Goal: Task Accomplishment & Management: Complete application form

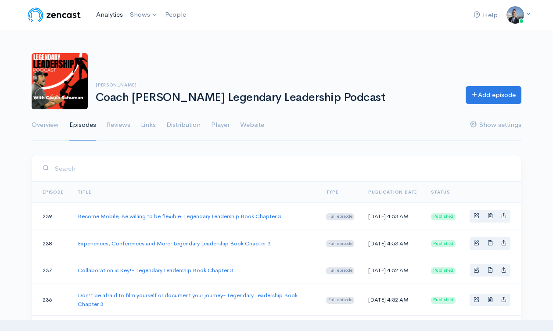
click at [108, 15] on link "Analytics" at bounding box center [110, 14] width 34 height 19
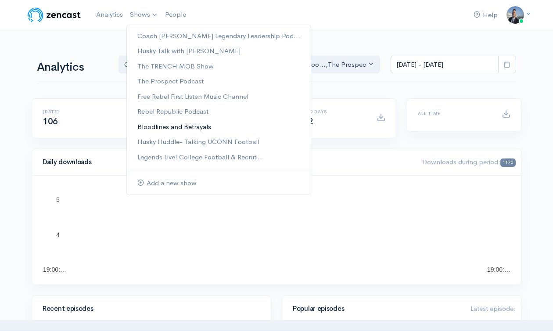
click at [170, 124] on link "Bloodlines and Betrayals" at bounding box center [219, 126] width 184 height 15
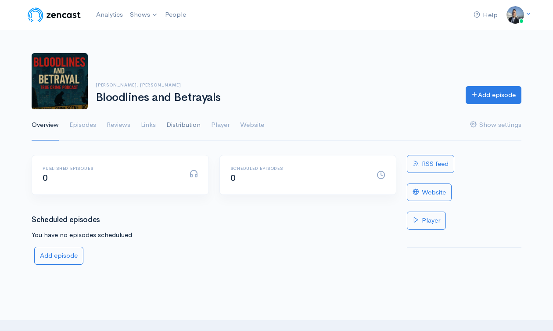
click at [184, 121] on link "Distribution" at bounding box center [183, 125] width 34 height 32
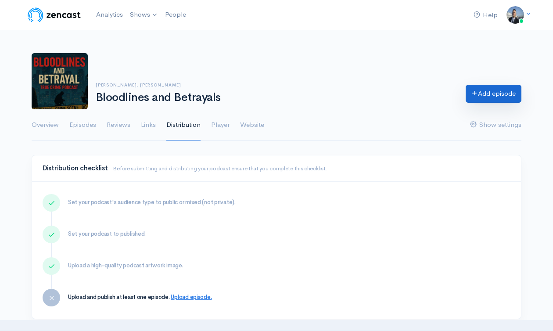
click at [489, 93] on link "Add episode" at bounding box center [494, 94] width 56 height 18
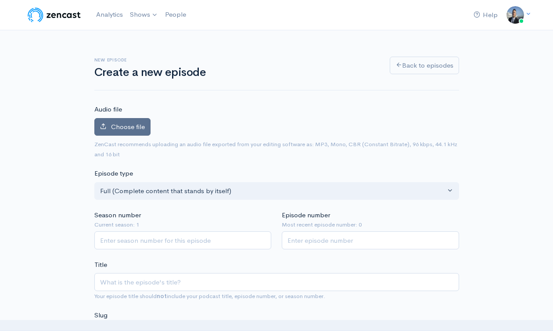
click at [130, 128] on span "Choose file" at bounding box center [128, 126] width 34 height 8
click at [0, 0] on input "Choose file" at bounding box center [0, 0] width 0 height 0
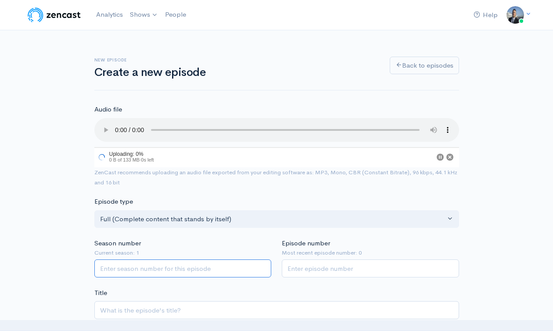
click at [210, 266] on input "Season number" at bounding box center [182, 268] width 177 height 18
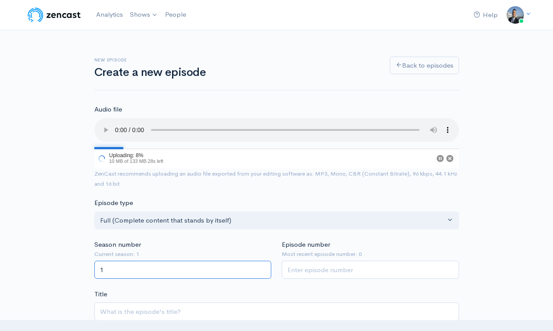
type input "1"
click at [328, 272] on input "1" at bounding box center [370, 270] width 177 height 18
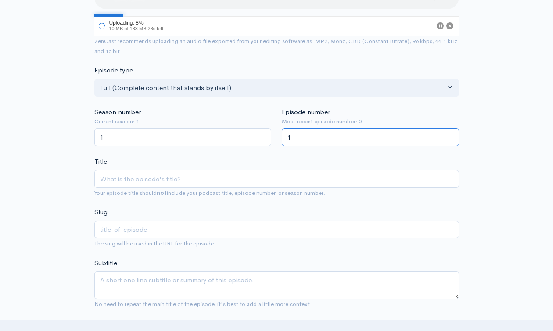
scroll to position [182, 0]
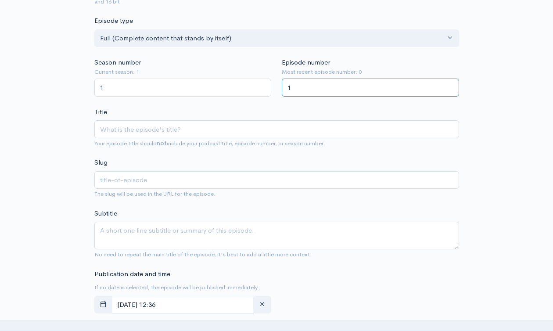
type input "1"
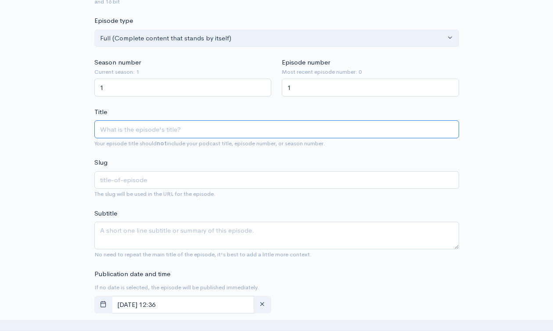
click at [198, 130] on input "Title" at bounding box center [276, 129] width 365 height 18
type input "ia"
paste input "Bloodlines and Betrayals- South Africa's notorious crime"
type input "Bloodlines and Betrayals- South Africa's notorious crime"
type input "bloodlines-and-betrayals-south-africas-notorious-crime"
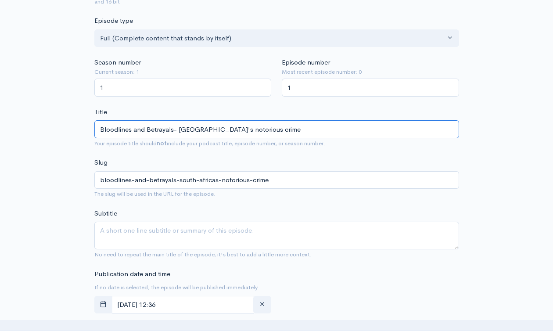
drag, startPoint x: 178, startPoint y: 127, endPoint x: 82, endPoint y: 118, distance: 96.6
click at [82, 118] on div "New episode Create a new episode Back to episodes Audio file 17 Uploading: 17% …" at bounding box center [276, 324] width 501 height 953
type input "South Africa's notorious crime"
type input "south-africas-notorious-crime"
click at [128, 126] on input "South Africa's notorious crime" at bounding box center [276, 129] width 365 height 18
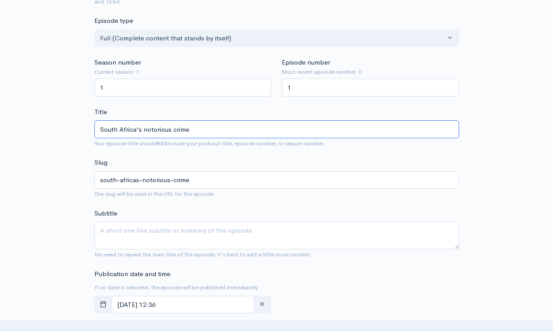
click at [128, 126] on input "South Africa's notorious crime" at bounding box center [276, 129] width 365 height 18
type input "South Africa's notorious crime"
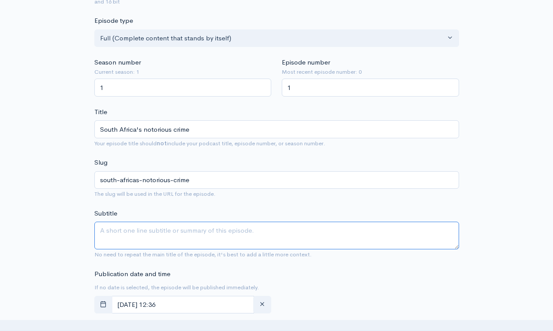
click at [175, 225] on textarea "Subtitle" at bounding box center [276, 236] width 365 height 28
paste textarea "South Africa's notorious crime"
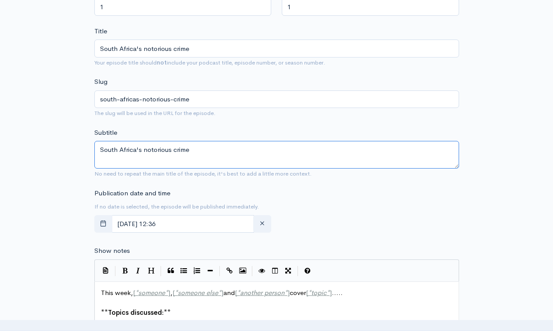
scroll to position [360, 0]
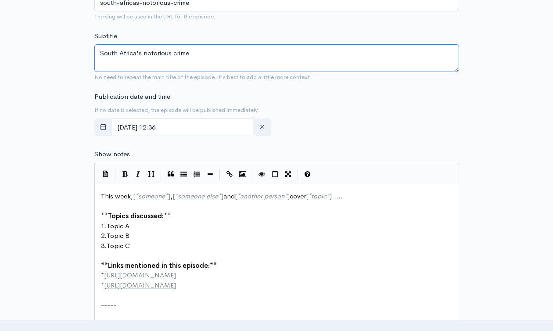
type textarea "South Africa's notorious crime"
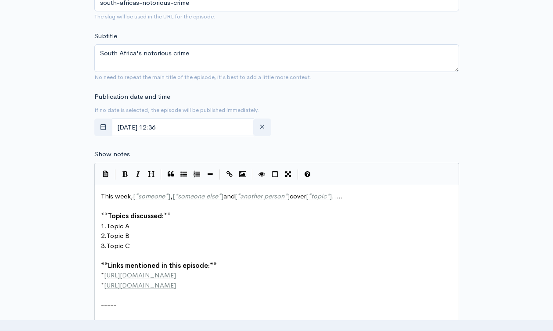
scroll to position [3, 0]
click at [101, 197] on span "This week, [ * someone * ] , [ * someone else * ] and [ * another person * ] co…" at bounding box center [222, 196] width 242 height 8
type textarea "This week, [*someone*], [*someone else*] and [*another person*] cover [*topic*]…"
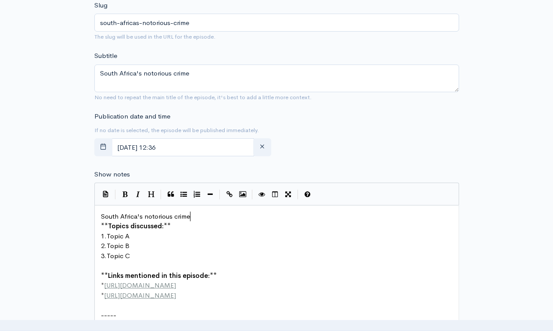
scroll to position [379, 0]
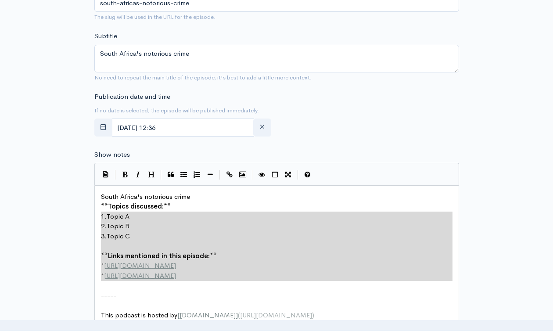
type textarea "**Topics discussed:** 1. Topic A 2. Topic B 3. Topic C **Links mentioned in thi…"
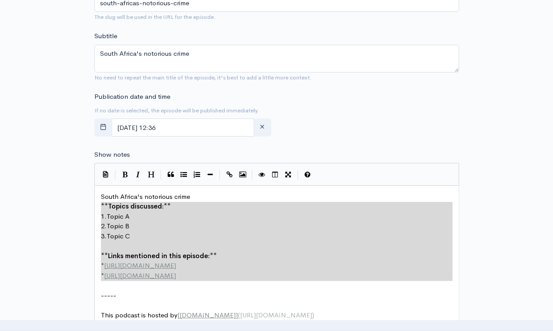
drag, startPoint x: 198, startPoint y: 280, endPoint x: 85, endPoint y: 207, distance: 134.7
paste textarea
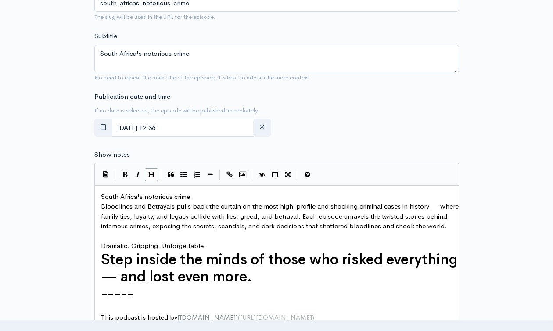
click at [221, 198] on pre "South Africa's notorious crime" at bounding box center [280, 197] width 362 height 10
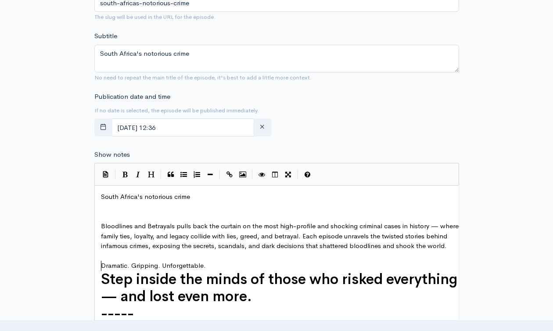
click at [151, 261] on pre "​" at bounding box center [280, 256] width 362 height 10
paste textarea "B"
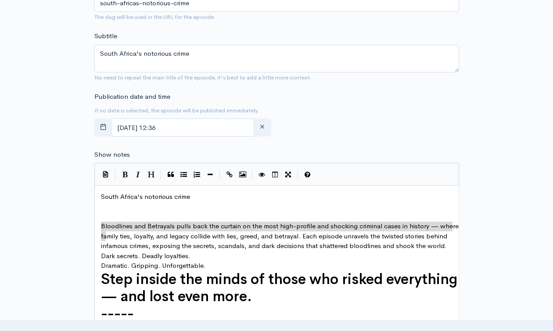
type textarea "Bloodlines and Betrayals pulls back the curtain on the most high-profile and sh…"
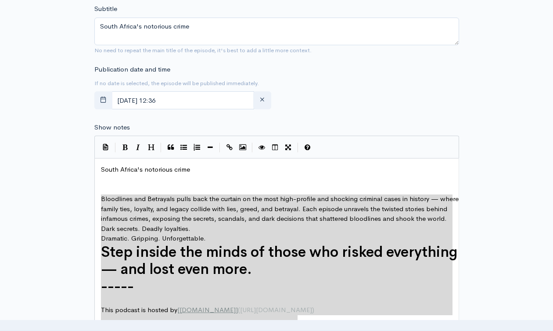
drag, startPoint x: 99, startPoint y: 225, endPoint x: 246, endPoint y: 317, distance: 173.6
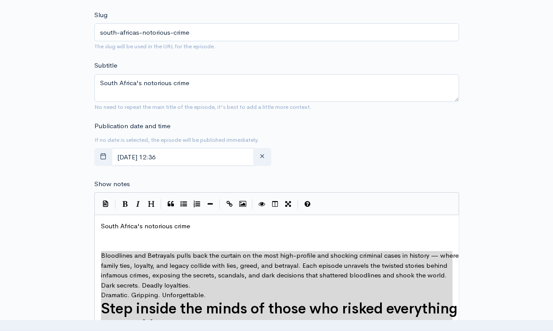
scroll to position [317, 0]
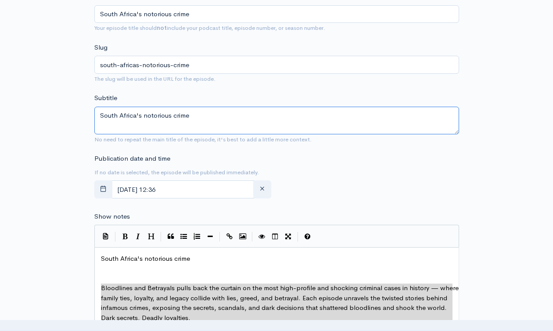
click at [172, 115] on textarea "South Africa's notorious crime" at bounding box center [276, 121] width 365 height 28
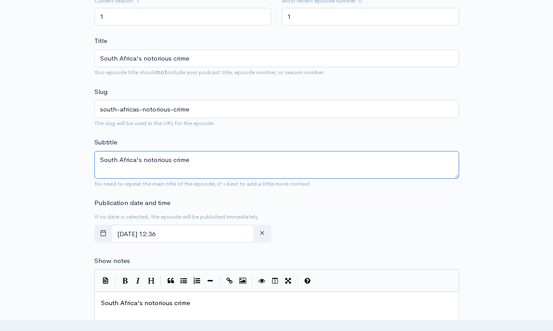
scroll to position [177, 0]
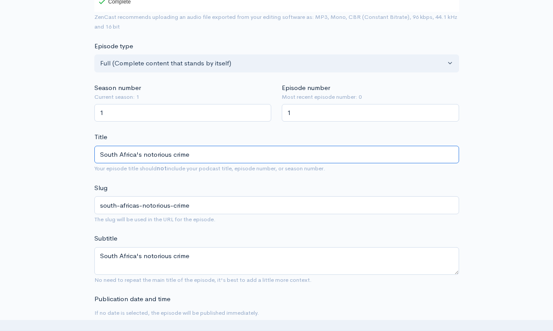
click at [185, 156] on input "South Africa's notorious crime" at bounding box center [276, 155] width 365 height 18
type input "South Africa's notorious C"
type input "south-africas-notorious-c"
type input "South Africa's notorious Cr"
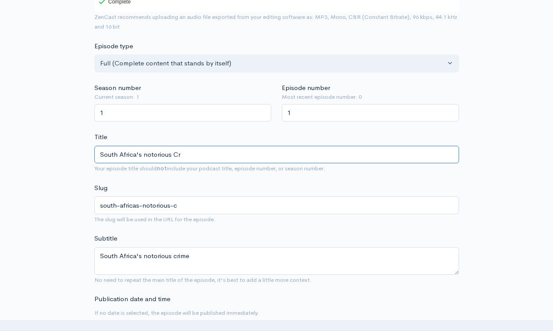
type input "south-africas-notorious-cr"
type input "South Africa's notorious Cri"
type input "south-africas-notorious-cri"
type input "South Africa's notorious Crima"
type input "south-africas-notorious-crima"
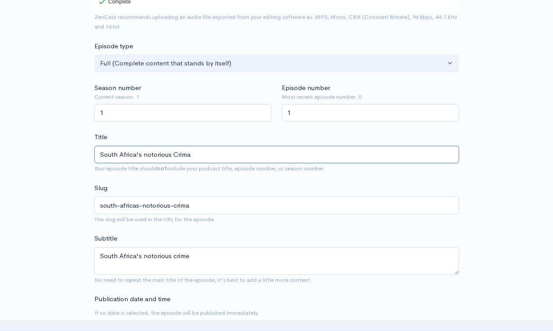
type input "South Africa's notorious Crimal"
type input "south-africas-notorious-crimal"
type input "South Africa's notorious Crima"
type input "south-africas-notorious-crima"
type input "South Africa's notorious Crim"
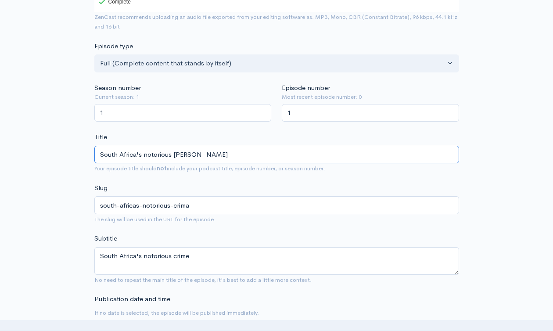
type input "south-africas-notorious-crim"
type input "South Africa's notorious Cri"
type input "south-africas-notorious-cri"
type input "South Africa's notorious Cr"
type input "south-africas-notorious-cr"
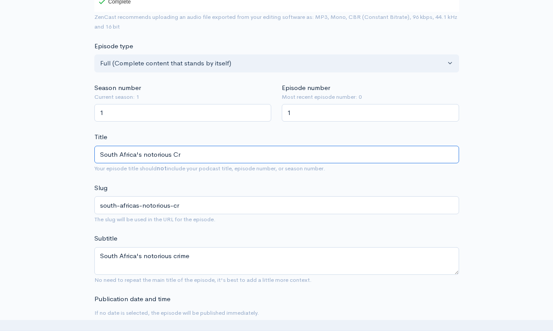
type input "South Africa's notorious C"
type input "south-africas-notorious-c"
type input "South Africa's notorious"
type input "south-africas-notorious"
type input "South Africa's notorious c"
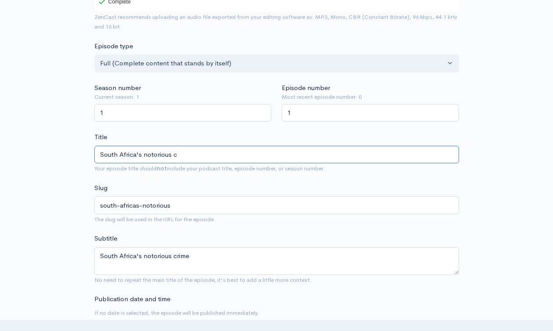
type input "south-africas-notorious-c"
type input "South Africa's notorious cr"
type input "south-africas-notorious-cr"
type input "South Africa's notorious cri"
type input "south-africas-notorious-cri"
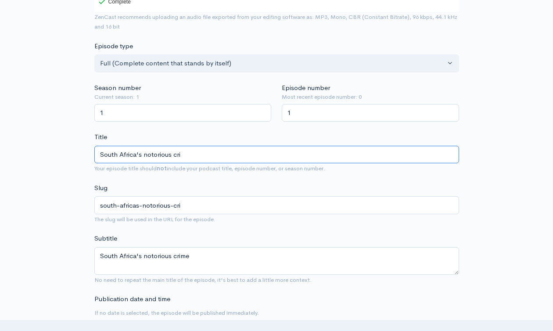
type input "South Africa's notorious crim"
type input "south-africas-notorious-crim"
type input "South Africa's notorious crimi"
type input "south-africas-notorious-crimi"
type input "South Africa's notorious crimina"
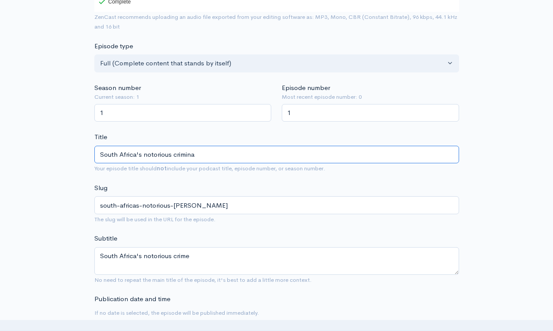
type input "south-africas-notorious-crimina"
type input "South Africa's notorious criminal"
type input "south-africas-notorious-criminal"
type input "South Africa's notorious criminal br"
type input "south-africas-notorious-criminal-br"
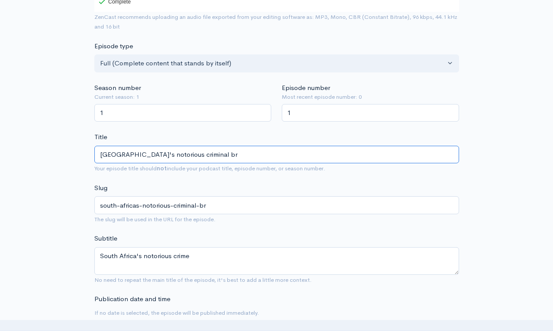
type input "South Africa's notorious criminal bre"
type input "south-africas-notorious-criminal-bre"
type input "South Africa's notorious criminal br"
type input "south-africas-notorious-criminal-br"
type input "South Africa's notorious criminal b"
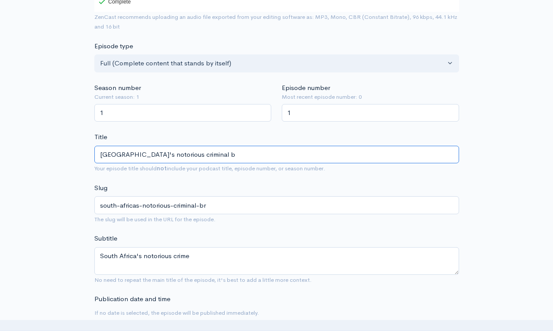
type input "south-africas-notorious-criminal-b"
type input "South Africa's notorious criminal"
type input "south-africas-notorious-criminal"
type input "South Africa's notorious criminal p"
type input "south-africas-notorious-criminal-p"
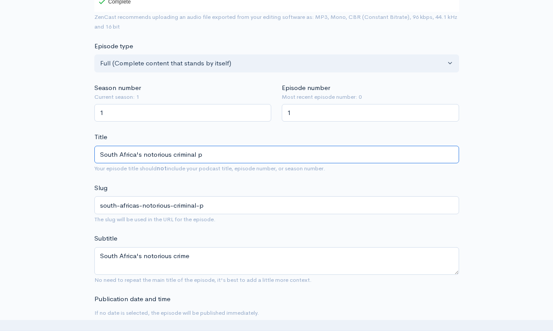
type input "South Africa's notorious criminal pr"
type input "south-africas-notorious-criminal-pr"
type input "South Africa's notorious criminal pri"
type input "south-africas-notorious-criminal-pri"
type input "South Africa's notorious criminal pris"
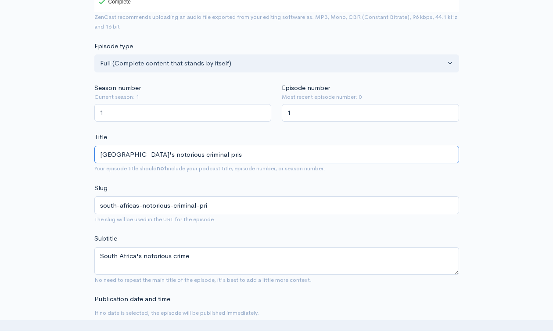
type input "south-africas-notorious-criminal-pris"
type input "South Africa's notorious criminal prisio"
type input "south-africas-notorious-criminal-prisio"
type input "South Africa's notorious criminal prisioo"
type input "south-africas-notorious-criminal-prisioo"
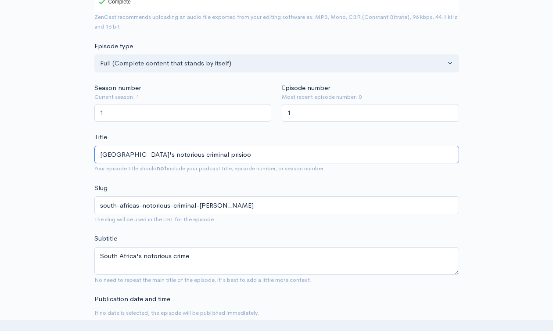
type input "South Africa's notorious criminal prisioon"
type input "south-africas-notorious-criminal-prisioon"
type input "South Africa's notorious criminal prisioo"
type input "south-africas-notorious-criminal-prisioo"
type input "South Africa's notorious criminal prisio"
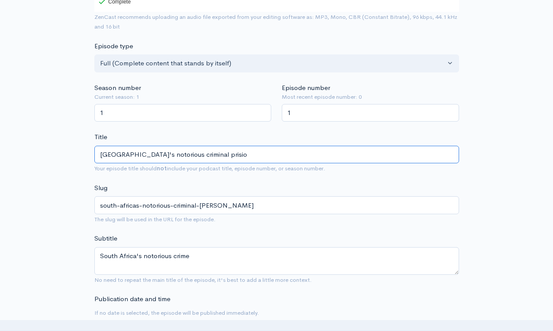
type input "south-africas-notorious-criminal-prisio"
type input "South Africa's notorious criminal prisiob"
type input "south-africas-notorious-criminal-prisiob"
type input "South Africa's notorious criminal prisio"
type input "south-africas-notorious-criminal-prisio"
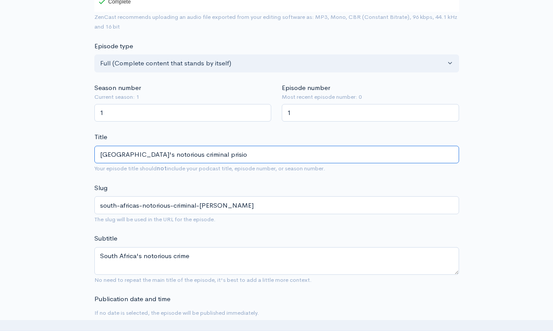
type input "South Africa's notorious criminal prision"
type input "south-africas-notorious-criminal-prision"
type input "South Africa's notorious criminal prision br"
type input "south-africas-notorious-criminal-prision-b"
type input "South Africa's notorious criminal prision bre"
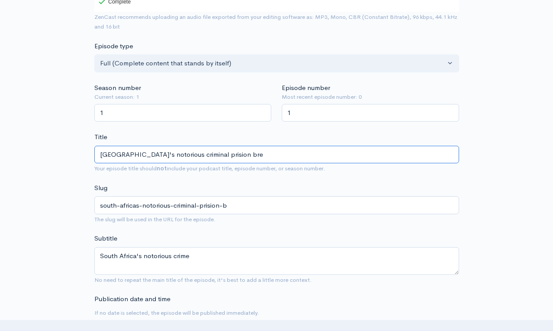
type input "south-africas-notorious-criminal-prision-bre"
type input "South Africa's notorious criminal prision brea"
type input "south-africas-notorious-criminal-prision-brea"
type input "South Africa's notorious criminal prision break"
type input "south-africas-notorious-criminal-prision-break"
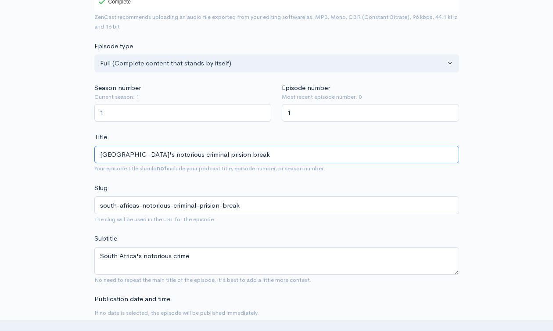
click at [185, 156] on input "South Africa's notorious criminal prision break" at bounding box center [276, 155] width 365 height 18
type input "South Africa's notorious criminal prision break"
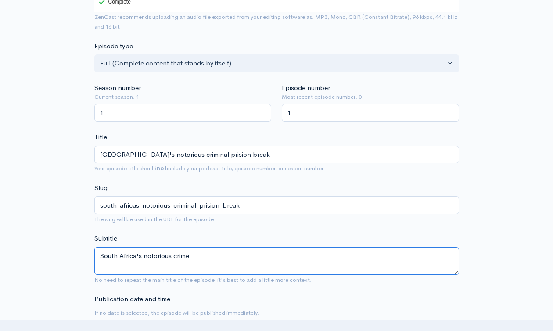
click at [185, 262] on textarea "South Africa's notorious crime" at bounding box center [276, 261] width 365 height 28
click at [184, 260] on textarea "South Africa's notorious crime" at bounding box center [276, 261] width 365 height 28
click at [184, 259] on textarea "South Africa's notorious crime" at bounding box center [276, 261] width 365 height 28
paste textarea "inal prision break"
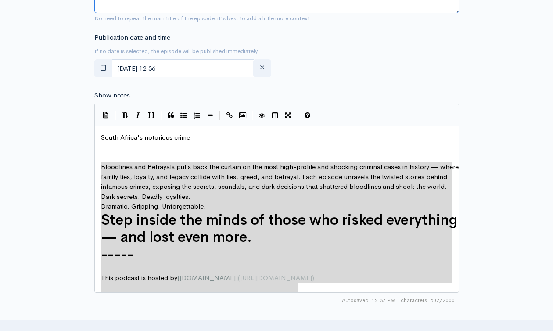
scroll to position [482, 0]
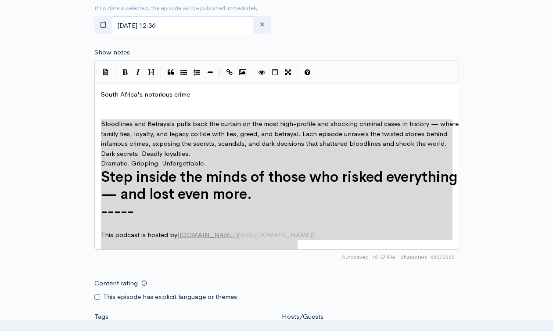
type textarea "South Africa's notorious criminal prision break"
click at [117, 88] on div "x South Africa's notorious crime ​ ​ Bloodlines and Betrayals pulls back the cu…" at bounding box center [280, 165] width 362 height 154
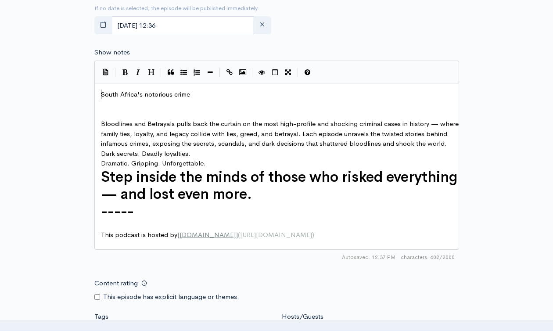
type textarea "South"
click at [117, 88] on div "x South Africa's notorious crime ​ ​ Bloodlines and Betrayals pulls back the cu…" at bounding box center [280, 165] width 362 height 154
drag, startPoint x: 117, startPoint y: 88, endPoint x: 115, endPoint y: 93, distance: 5.1
type textarea "South Africa's notorious crime"
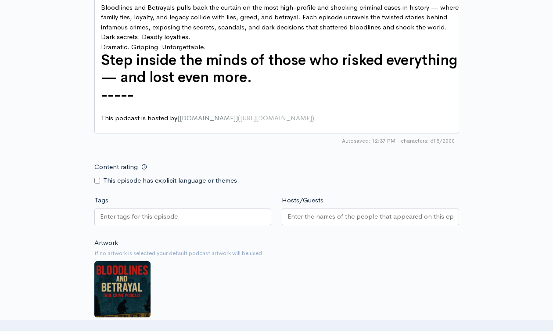
scroll to position [659, 0]
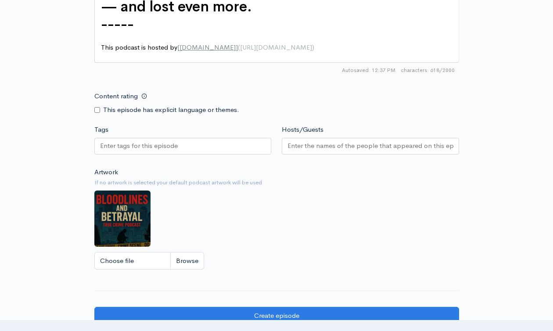
click at [335, 151] on input "Hosts/Guests" at bounding box center [371, 146] width 166 height 10
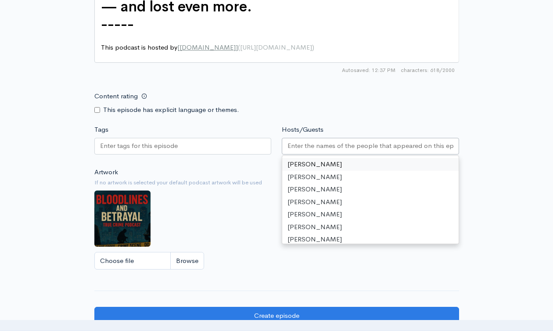
type input "d"
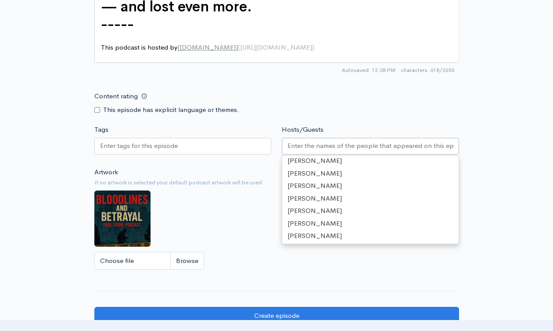
scroll to position [1082, 0]
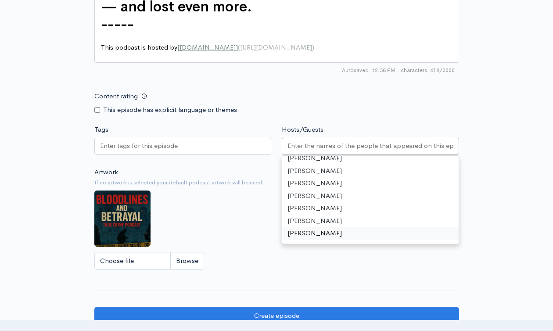
type input "d"
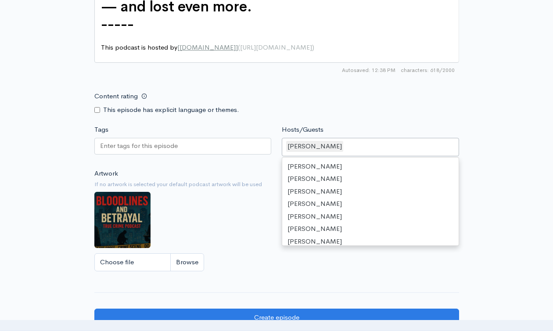
scroll to position [594, 0]
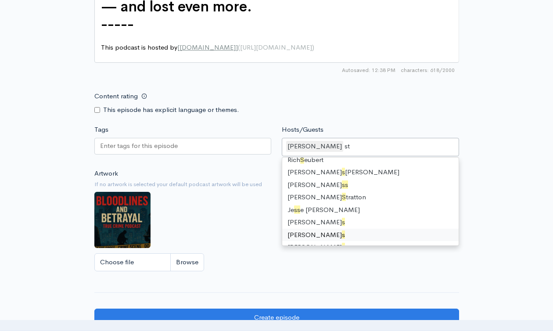
type input "ste"
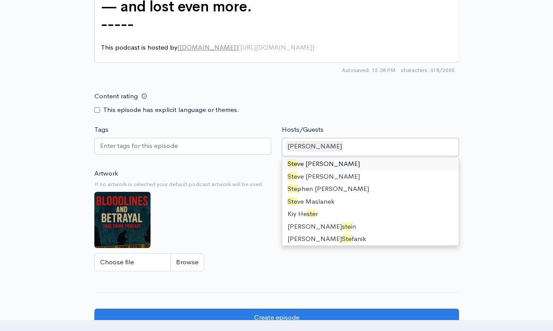
scroll to position [457, 0]
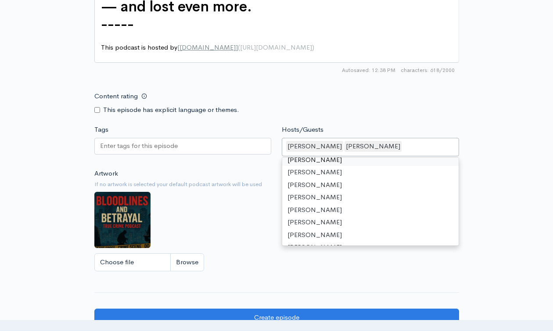
click at [178, 151] on input "Tags" at bounding box center [139, 146] width 79 height 10
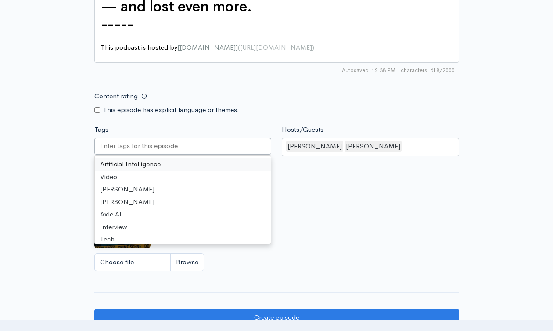
paste input "South Africa's notorious criminal prision break"
type input "South Africa's notorious criminal prision break"
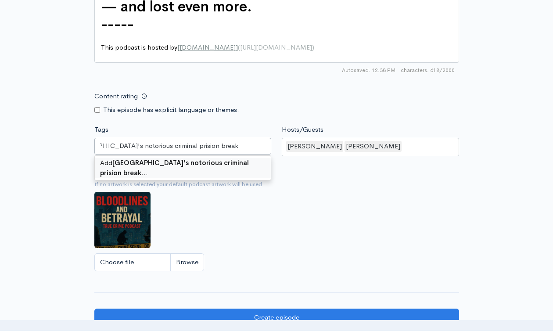
scroll to position [0, 0]
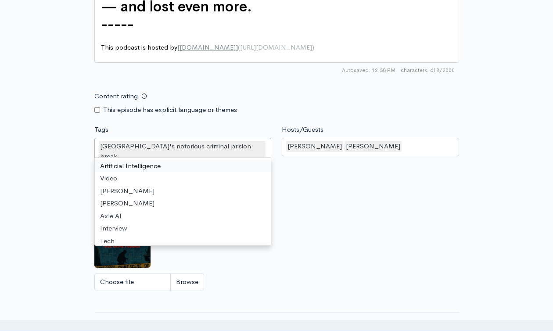
click at [357, 211] on div "Artwork If no artwork is selected your default podcast artwork will be used Cho…" at bounding box center [276, 242] width 365 height 108
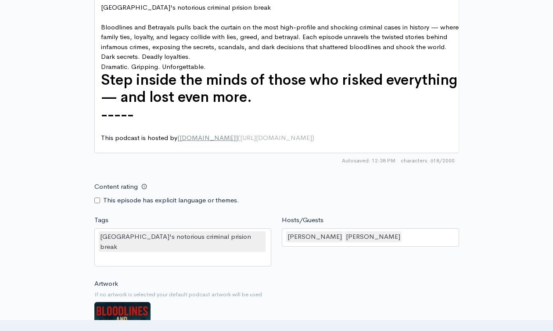
scroll to position [470, 0]
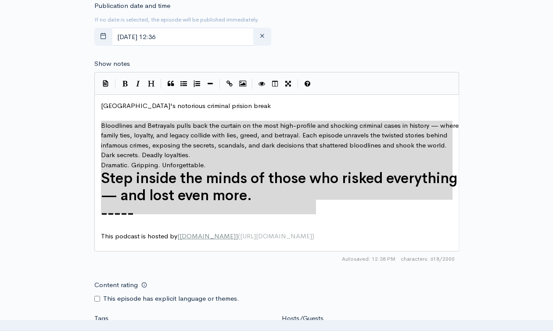
type textarea "Bloodlines and Betrayals pulls back the curtain on the most high-profile and sh…"
drag, startPoint x: 101, startPoint y: 124, endPoint x: 323, endPoint y: 212, distance: 239.1
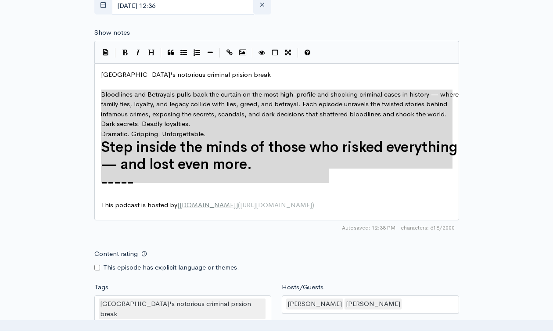
scroll to position [713, 0]
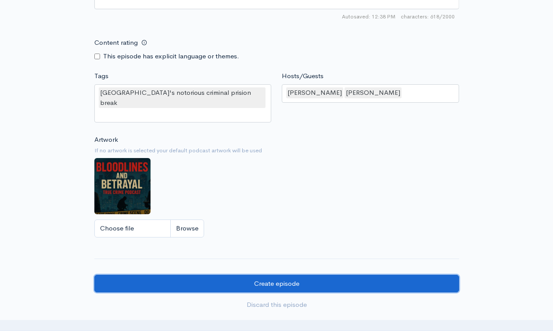
drag, startPoint x: 287, startPoint y: 274, endPoint x: 338, endPoint y: 255, distance: 54.2
click at [288, 275] on input "Create episode" at bounding box center [276, 284] width 365 height 18
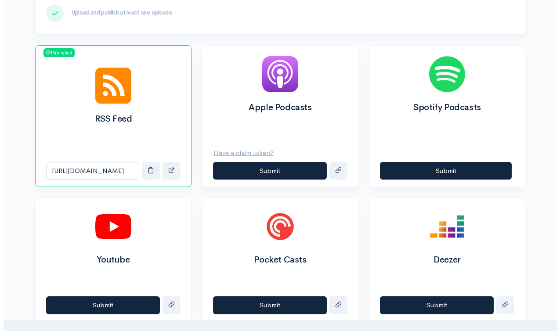
scroll to position [298, 0]
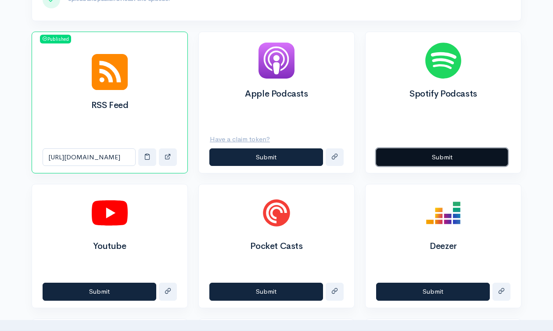
click at [426, 164] on button "Submit" at bounding box center [442, 157] width 132 height 18
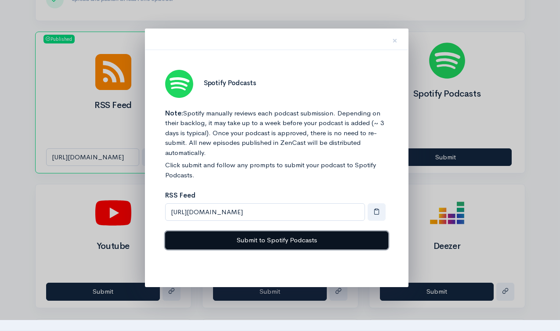
click at [293, 243] on button "Submit to Spotify Podcasts" at bounding box center [276, 240] width 223 height 18
click at [270, 241] on button "Submit to Spotify Podcasts" at bounding box center [276, 240] width 223 height 18
click at [271, 238] on button "Submit to Spotify Podcasts" at bounding box center [276, 240] width 223 height 18
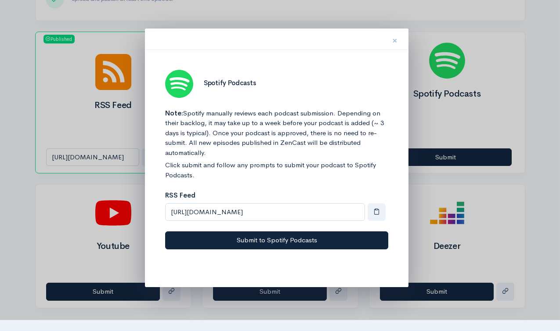
click at [394, 41] on span "×" at bounding box center [394, 40] width 5 height 13
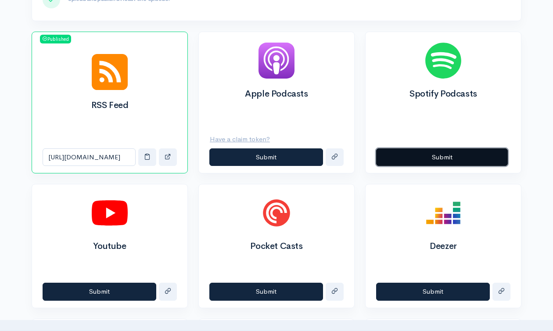
click at [414, 158] on button "Submit" at bounding box center [442, 157] width 132 height 18
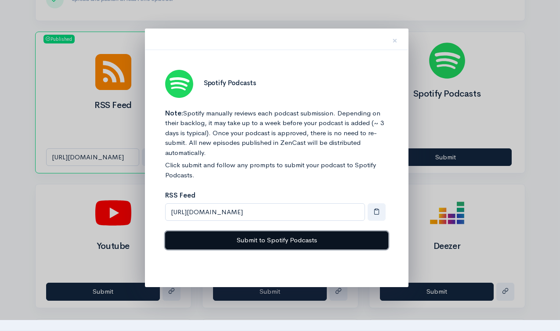
click at [301, 245] on button "Submit to Spotify Podcasts" at bounding box center [276, 240] width 223 height 18
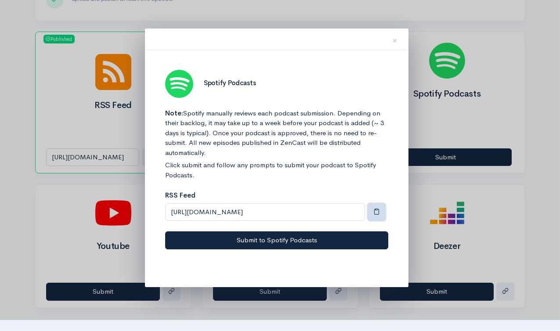
click at [378, 215] on button "button" at bounding box center [376, 212] width 18 height 18
click at [463, 161] on div at bounding box center [280, 165] width 560 height 331
click at [392, 43] on span "×" at bounding box center [394, 40] width 5 height 13
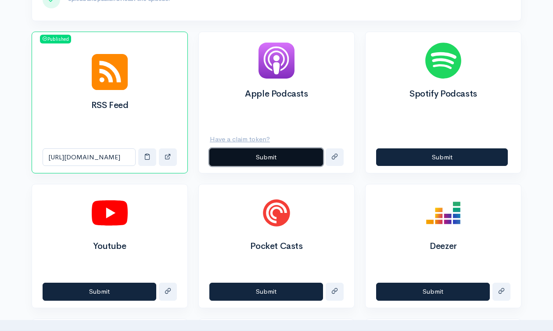
click at [288, 162] on button "Submit" at bounding box center [266, 157] width 114 height 18
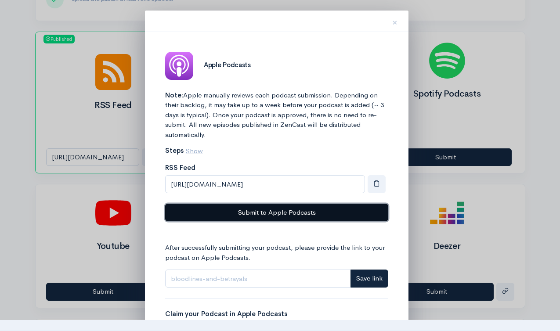
click at [292, 215] on button "Submit to Apple Podcasts" at bounding box center [276, 213] width 223 height 18
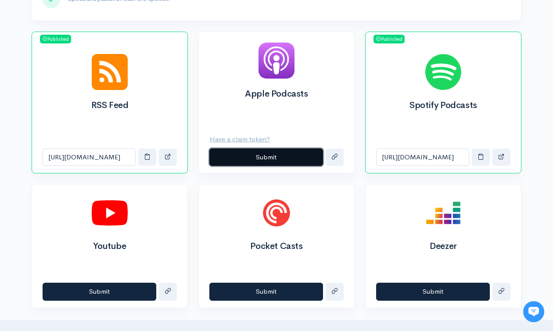
click at [268, 160] on button "Submit" at bounding box center [266, 157] width 114 height 18
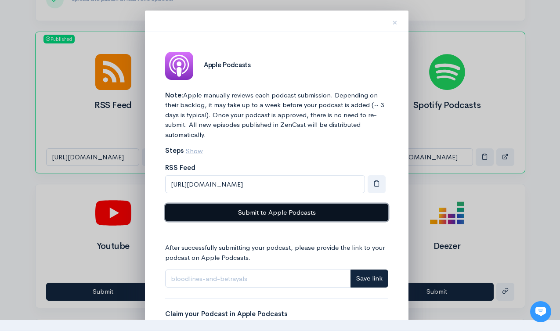
click at [317, 215] on button "Submit to Apple Podcasts" at bounding box center [276, 213] width 223 height 18
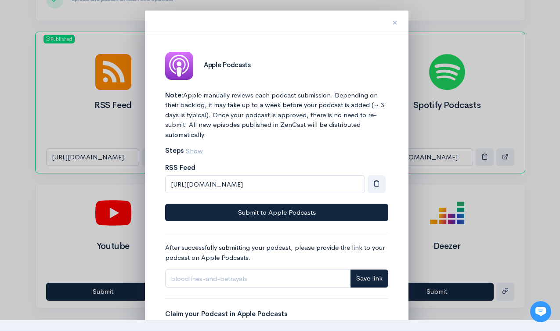
click at [394, 21] on span "×" at bounding box center [394, 22] width 5 height 13
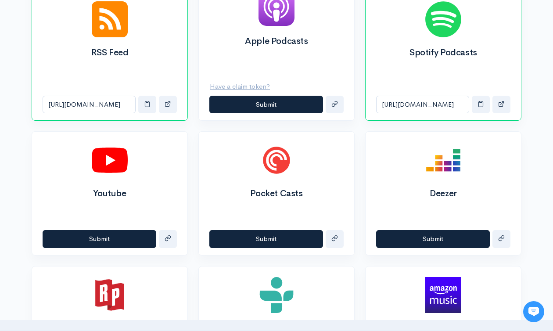
scroll to position [385, 0]
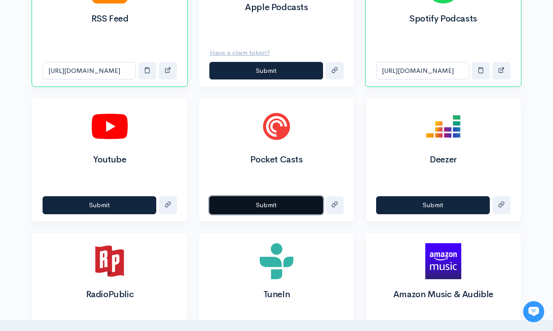
click at [285, 208] on button "Submit" at bounding box center [266, 205] width 114 height 18
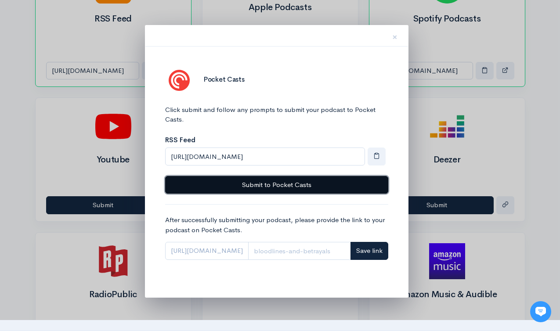
click at [294, 187] on button "Submit to Pocket Casts" at bounding box center [276, 185] width 223 height 18
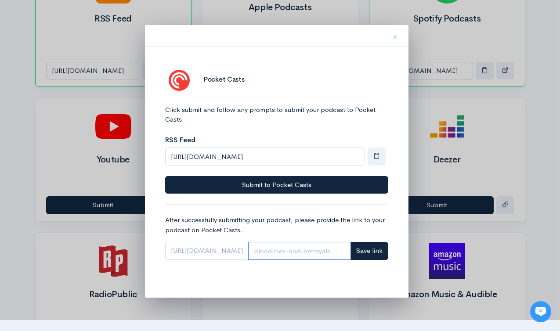
click at [262, 247] on input "Link" at bounding box center [299, 251] width 103 height 18
paste input "myf5jc6j"
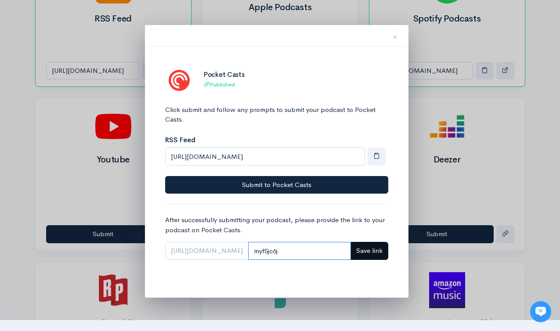
type input "myf5jc6j"
click at [374, 250] on span "Save link" at bounding box center [369, 250] width 26 height 8
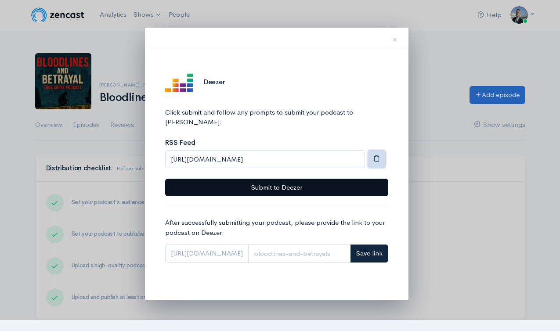
click at [377, 155] on span "button" at bounding box center [376, 158] width 7 height 7
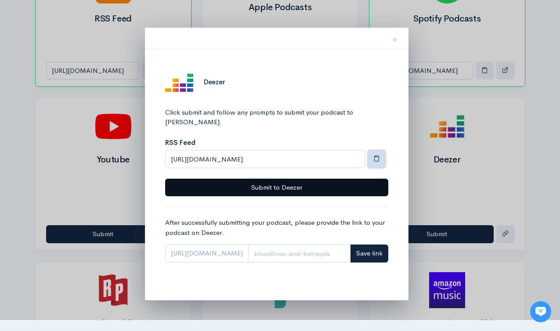
scroll to position [385, 0]
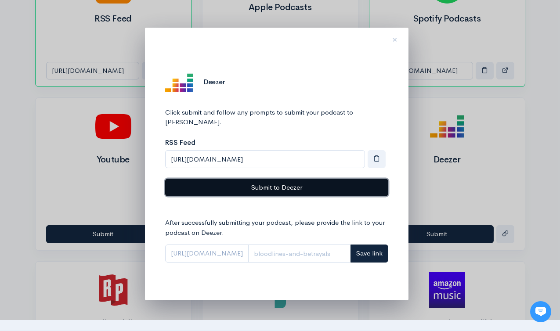
click at [351, 179] on button "Submit to Deezer" at bounding box center [276, 188] width 223 height 18
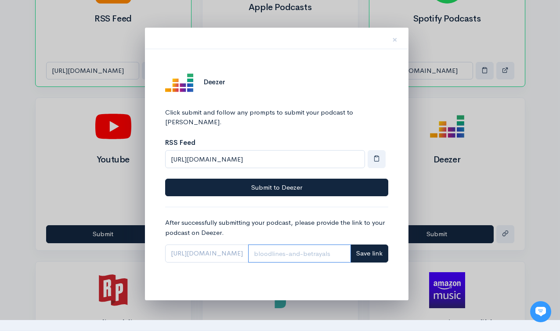
click at [296, 245] on input "Link" at bounding box center [299, 254] width 103 height 18
paste input "1002211941"
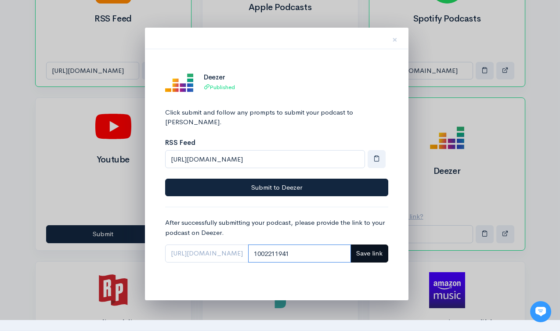
type input "1002211941"
click at [367, 249] on button "Save link" at bounding box center [369, 254] width 38 height 18
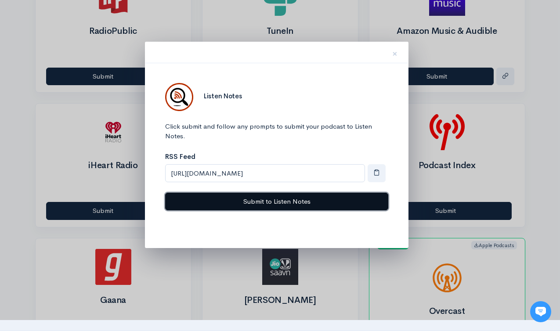
click at [286, 208] on button "Submit to Listen Notes" at bounding box center [276, 202] width 223 height 18
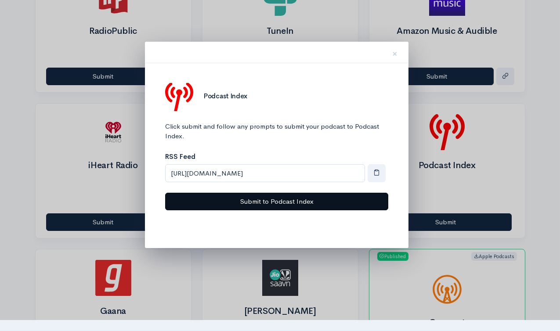
scroll to position [677, 0]
click at [290, 205] on button "Submit to Podcast Index" at bounding box center [276, 202] width 223 height 18
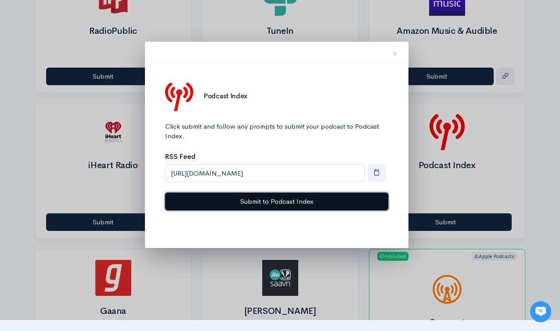
scroll to position [0, 0]
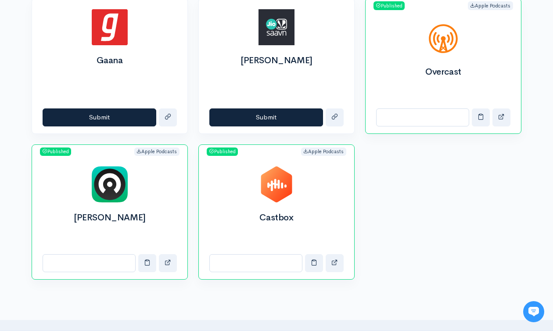
scroll to position [1002, 0]
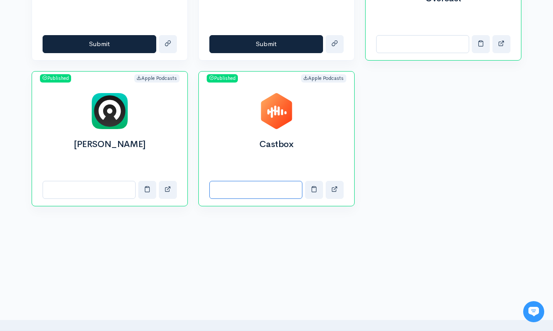
click at [289, 191] on input "Castbox link" at bounding box center [255, 190] width 93 height 18
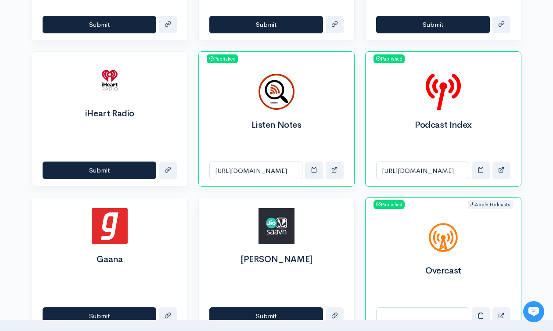
scroll to position [767, 0]
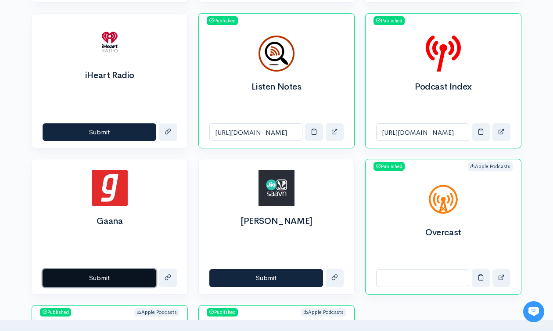
click at [93, 277] on button "Submit" at bounding box center [100, 278] width 114 height 18
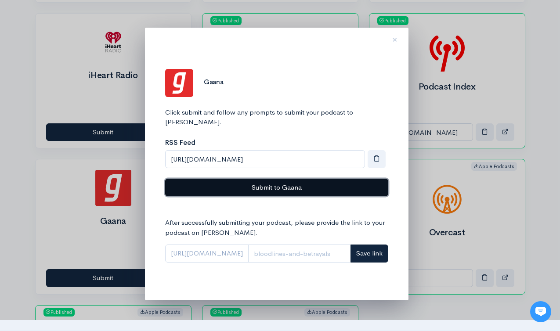
click at [293, 185] on button "Submit to Gaana" at bounding box center [276, 188] width 223 height 18
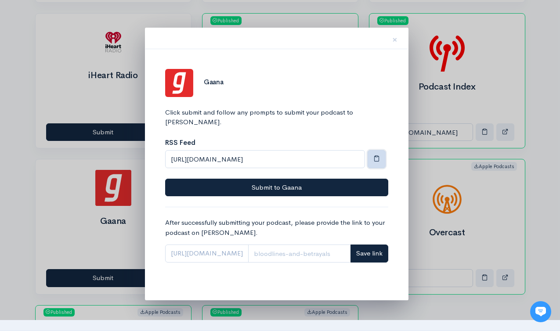
click at [375, 155] on span "button" at bounding box center [376, 158] width 7 height 7
click at [392, 39] on span "×" at bounding box center [394, 39] width 5 height 13
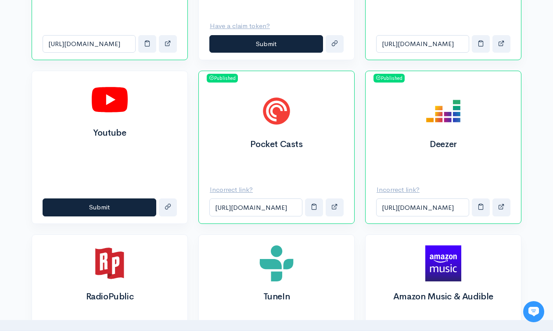
scroll to position [336, 0]
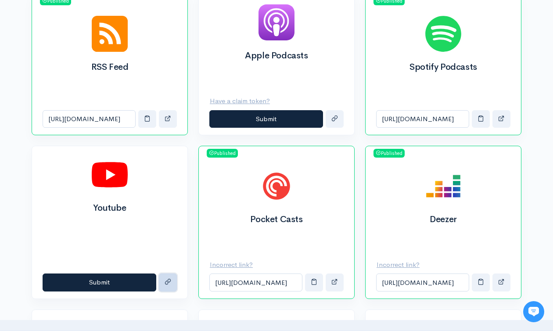
click at [172, 282] on button "submit" at bounding box center [168, 283] width 18 height 18
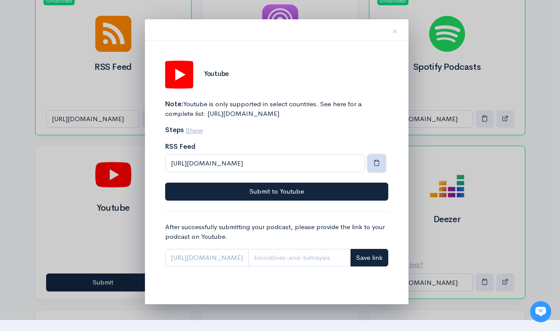
click at [378, 166] on span "button" at bounding box center [376, 162] width 7 height 7
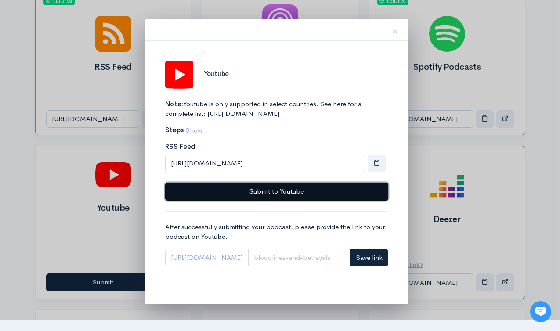
click at [331, 200] on button "Submit to Youtube" at bounding box center [276, 192] width 223 height 18
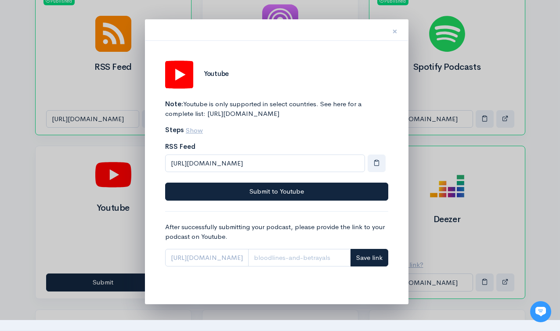
click at [394, 32] on span "×" at bounding box center [394, 31] width 5 height 13
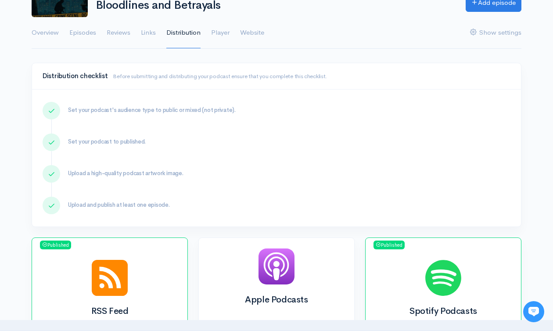
scroll to position [0, 0]
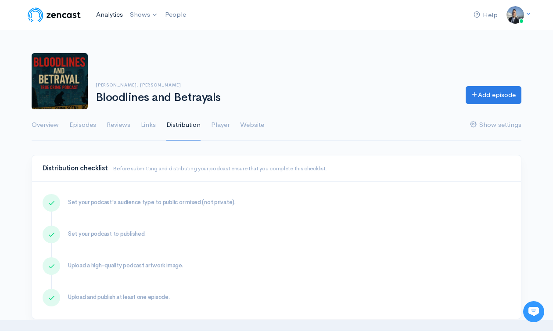
click at [115, 14] on link "Analytics" at bounding box center [110, 14] width 34 height 19
